Goal: Task Accomplishment & Management: Manage account settings

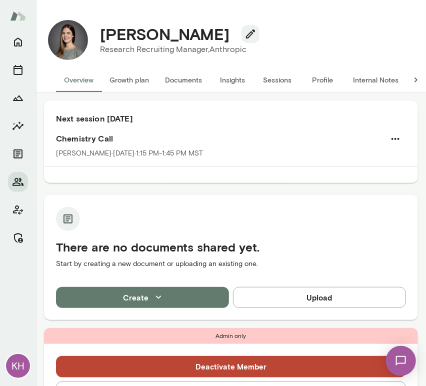
click at [271, 80] on button "Sessions" at bounding box center [277, 80] width 45 height 24
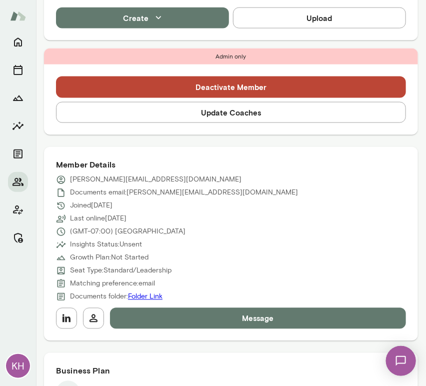
scroll to position [338, 0]
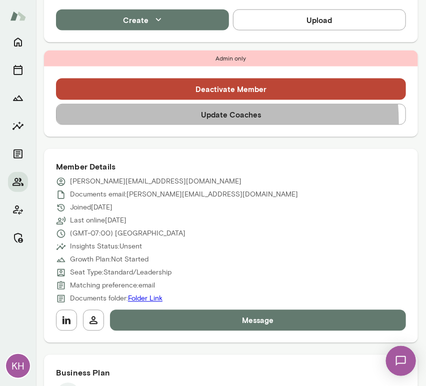
click at [195, 123] on button "Update Coaches" at bounding box center [231, 114] width 350 height 21
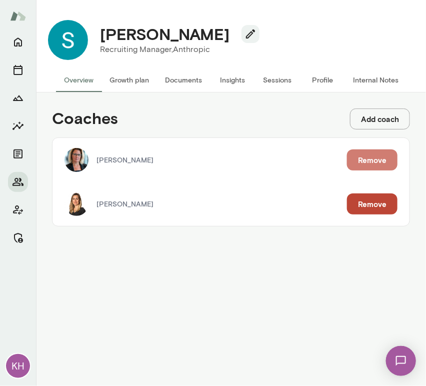
click at [383, 159] on button "Remove" at bounding box center [372, 160] width 51 height 21
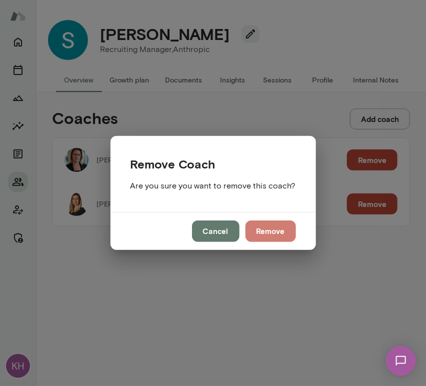
click at [272, 229] on button "Remove" at bounding box center [271, 231] width 51 height 21
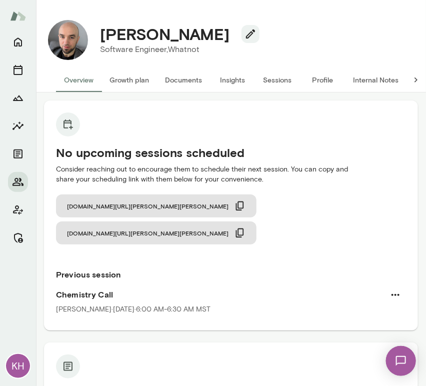
click at [272, 87] on button "Sessions" at bounding box center [277, 80] width 45 height 24
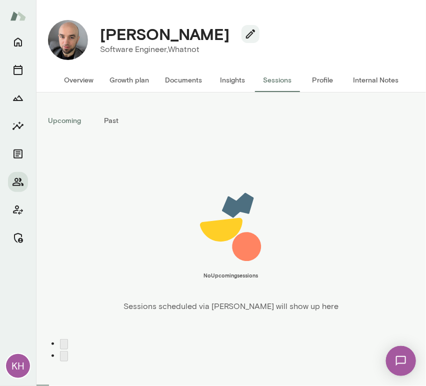
click at [119, 124] on button "Past" at bounding box center [111, 121] width 45 height 24
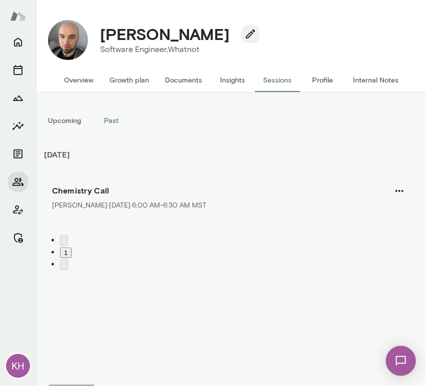
click at [66, 118] on button "Upcoming" at bounding box center [64, 121] width 49 height 24
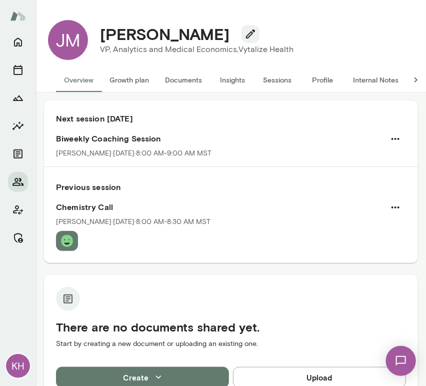
click at [273, 83] on button "Sessions" at bounding box center [277, 80] width 45 height 24
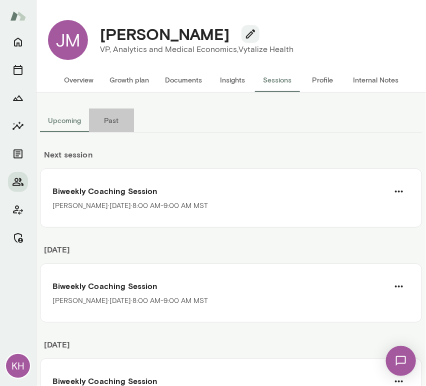
click at [111, 120] on button "Past" at bounding box center [111, 121] width 45 height 24
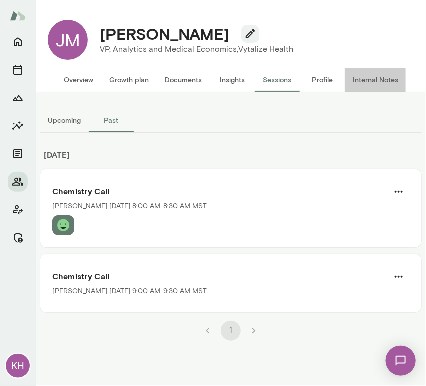
click at [368, 82] on button "Internal Notes" at bounding box center [376, 80] width 62 height 24
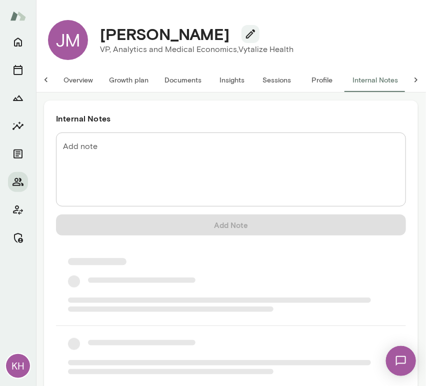
scroll to position [0, 8]
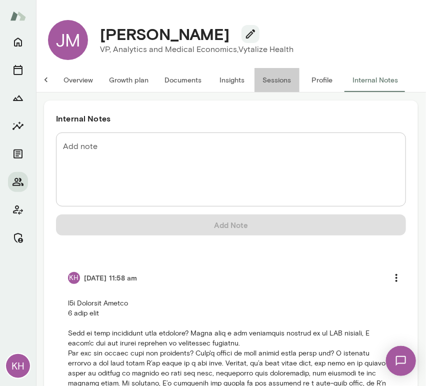
click at [267, 72] on button "Sessions" at bounding box center [277, 80] width 45 height 24
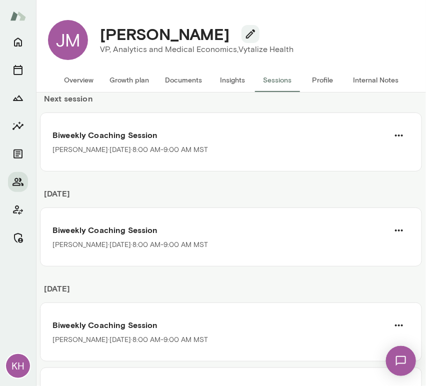
scroll to position [58, 0]
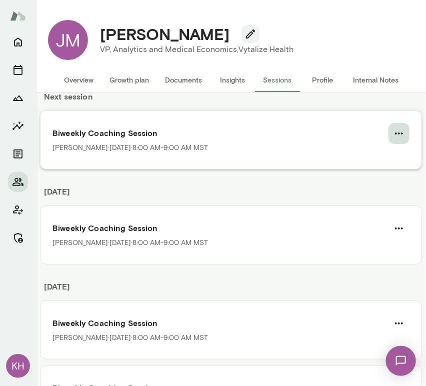
click at [393, 133] on icon "button" at bounding box center [399, 134] width 12 height 12
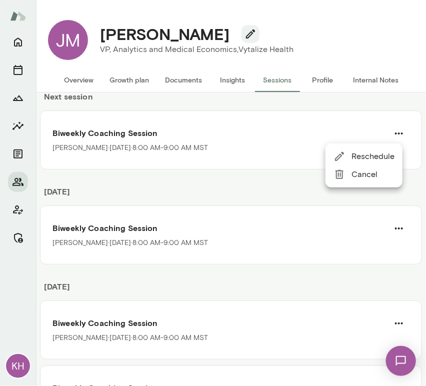
click at [370, 179] on span "Cancel" at bounding box center [373, 175] width 43 height 12
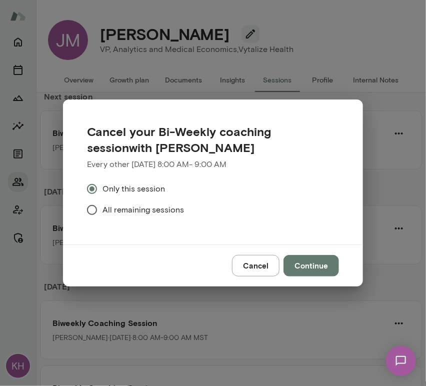
click at [145, 207] on span "All remaining sessions" at bounding box center [144, 210] width 82 height 12
click at [312, 263] on button "Continue" at bounding box center [312, 265] width 56 height 21
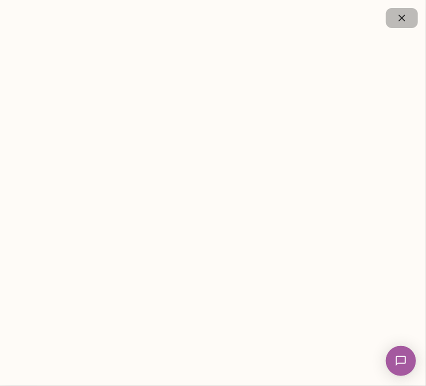
click at [400, 20] on icon "button" at bounding box center [402, 18] width 7 height 7
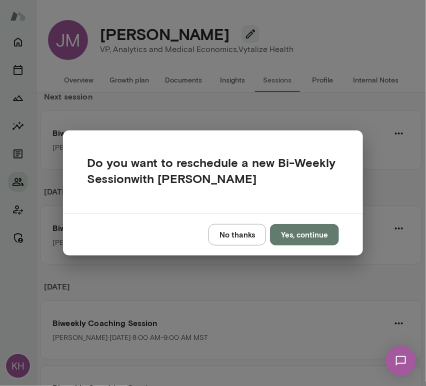
click at [234, 238] on button "No thanks" at bounding box center [238, 234] width 58 height 21
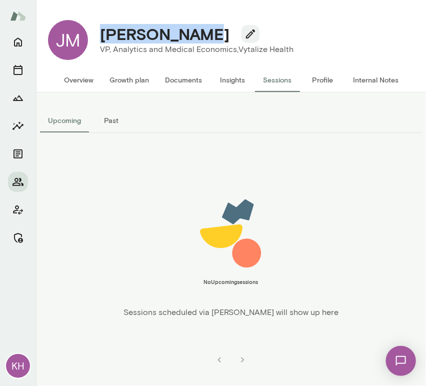
scroll to position [0, 0]
drag, startPoint x: 208, startPoint y: 35, endPoint x: 97, endPoint y: 37, distance: 111.6
click at [97, 37] on div "Jason McLean" at bounding box center [197, 34] width 210 height 19
copy h4 "Jason McLean"
click at [70, 82] on button "Overview" at bounding box center [79, 80] width 46 height 24
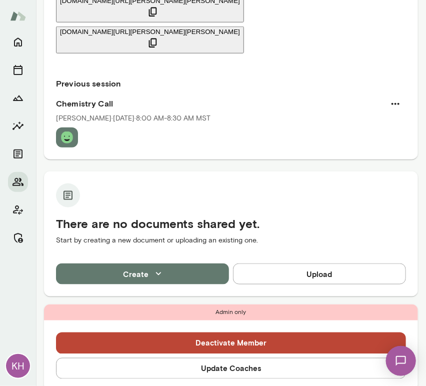
scroll to position [369, 0]
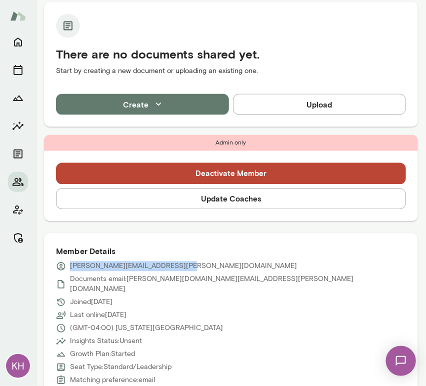
drag, startPoint x: 176, startPoint y: 230, endPoint x: 63, endPoint y: 234, distance: 113.2
click at [63, 262] on div "jason.mclean@vytalizehealth.com" at bounding box center [231, 267] width 350 height 10
copy div "jason.mclean@vytalizehealth.com"
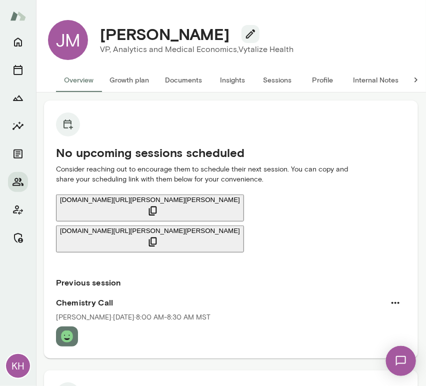
click at [269, 71] on button "Sessions" at bounding box center [277, 80] width 45 height 24
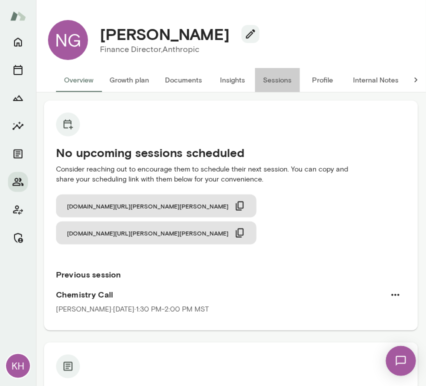
click at [273, 80] on button "Sessions" at bounding box center [277, 80] width 45 height 24
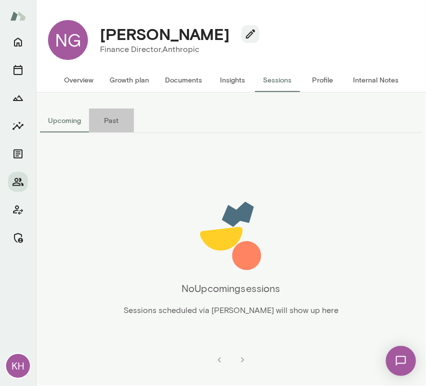
click at [112, 122] on button "Past" at bounding box center [111, 121] width 45 height 24
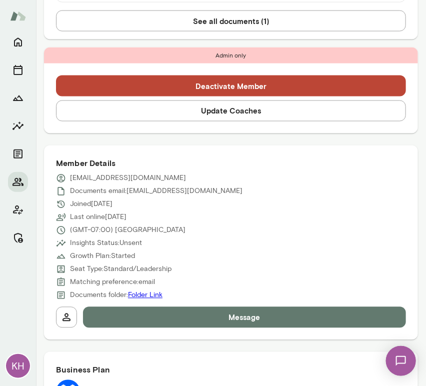
scroll to position [381, 0]
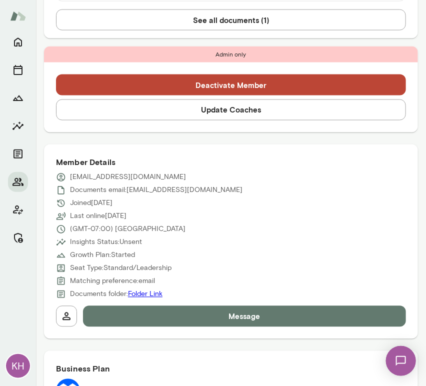
click at [196, 114] on button "Update Coaches" at bounding box center [231, 110] width 350 height 21
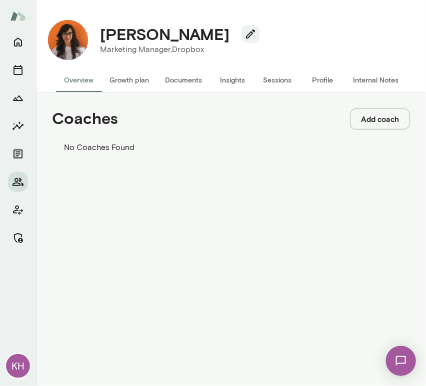
click at [365, 120] on button "Add coach" at bounding box center [380, 119] width 60 height 21
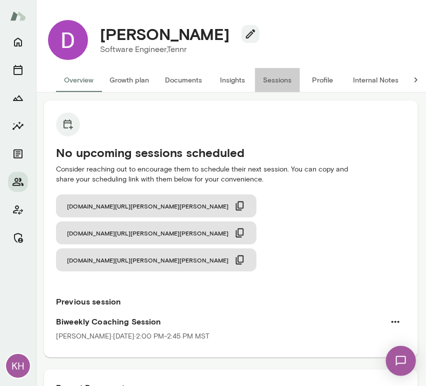
click at [276, 78] on button "Sessions" at bounding box center [277, 80] width 45 height 24
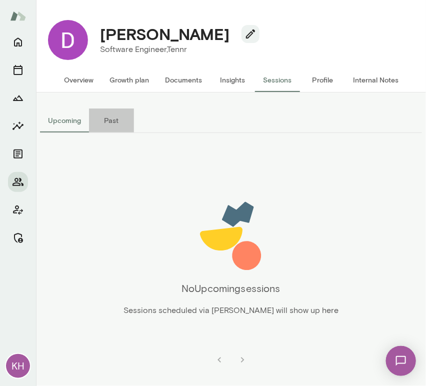
click at [113, 117] on button "Past" at bounding box center [111, 121] width 45 height 24
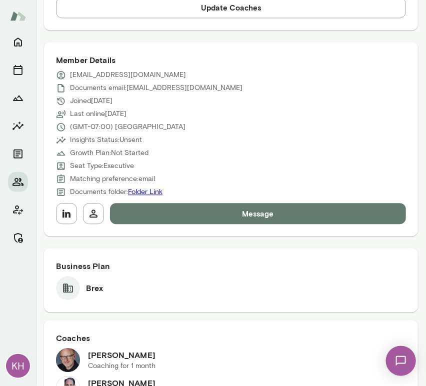
scroll to position [439, 0]
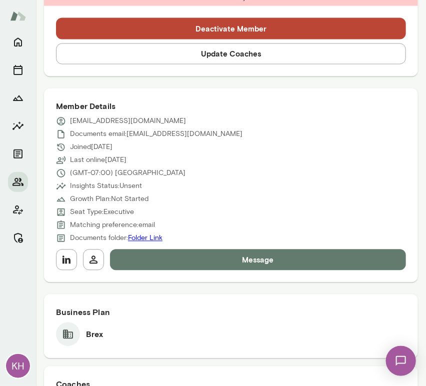
click at [169, 44] on button "Update Coaches" at bounding box center [231, 54] width 350 height 21
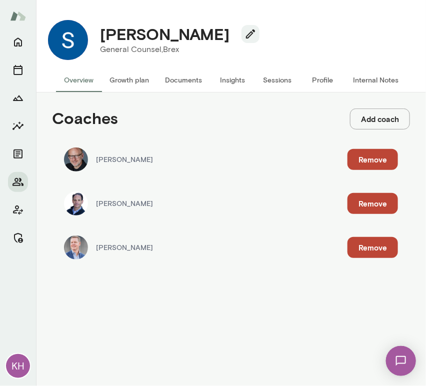
click at [360, 155] on button "Remove" at bounding box center [373, 159] width 51 height 21
click at [124, 105] on button "Remove" at bounding box center [99, 94] width 51 height 21
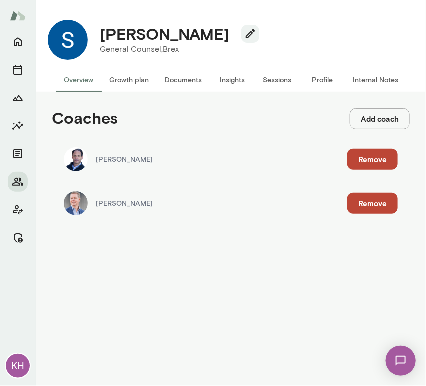
click at [367, 167] on button "Remove" at bounding box center [373, 159] width 51 height 21
click at [124, 105] on button "Remove" at bounding box center [99, 94] width 51 height 21
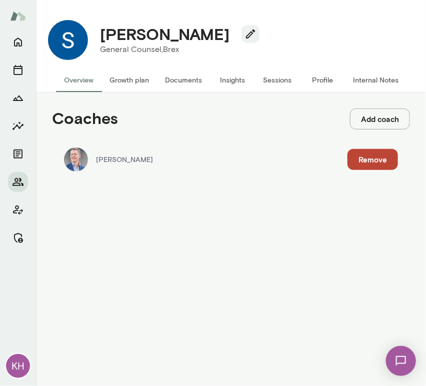
click at [365, 162] on button "Remove" at bounding box center [373, 159] width 51 height 21
click at [124, 105] on button "Remove" at bounding box center [99, 94] width 51 height 21
